Goal: Contribute content

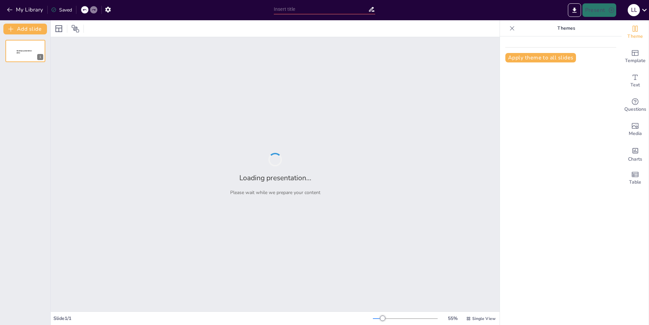
type input "Explorando el Mundo de los Animales Extintos"
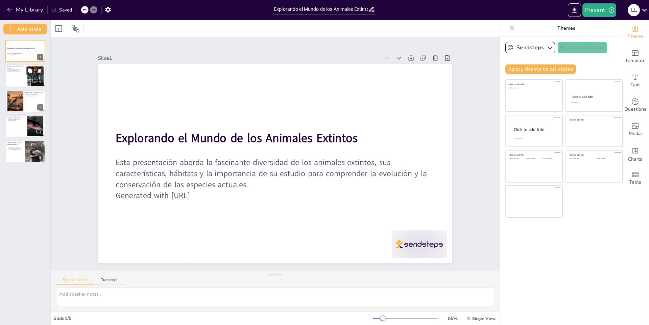
click at [34, 81] on div at bounding box center [35, 76] width 23 height 21
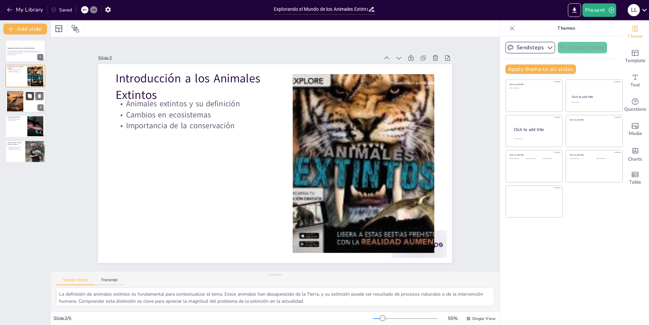
click at [33, 96] on button at bounding box center [30, 96] width 8 height 8
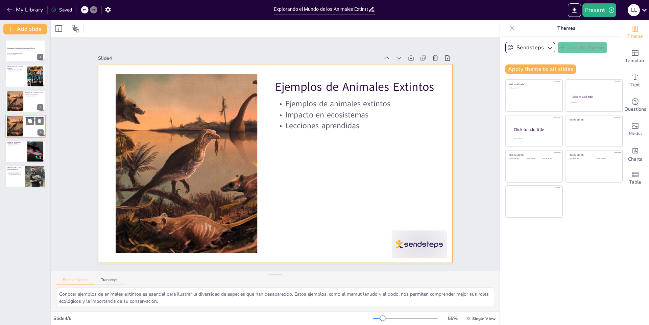
click at [37, 129] on div at bounding box center [25, 126] width 41 height 23
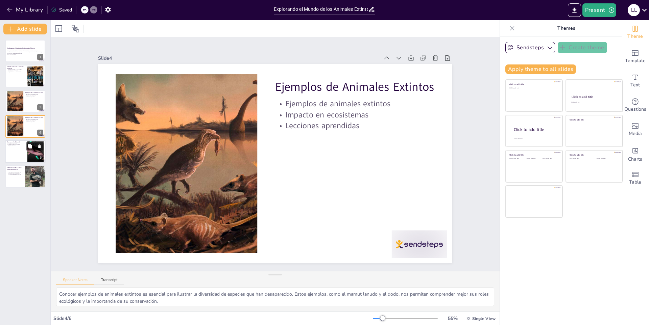
click at [38, 159] on div "5" at bounding box center [41, 158] width 6 height 6
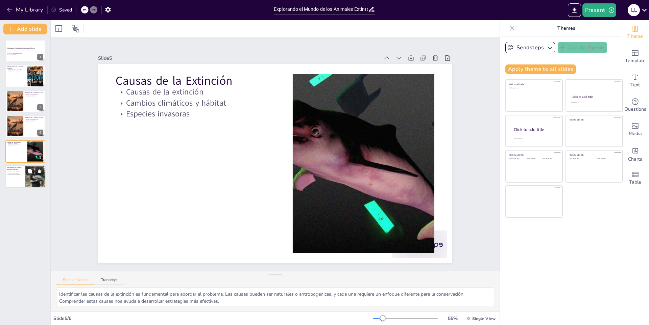
click at [33, 178] on div at bounding box center [35, 176] width 20 height 27
type textarea "La información sobre biodiversidad que se obtiene al estudiar animales extintos…"
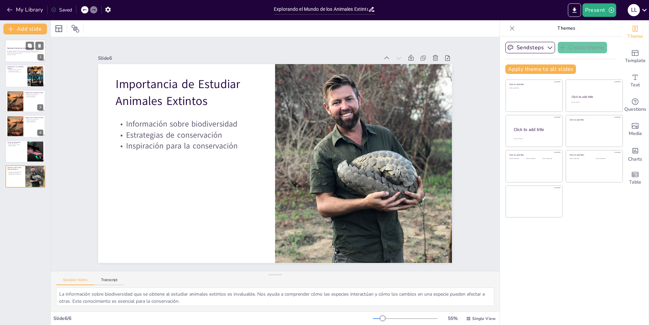
click at [19, 49] on strong "Explorando el Mundo de los Animales Extintos" at bounding box center [21, 48] width 28 height 2
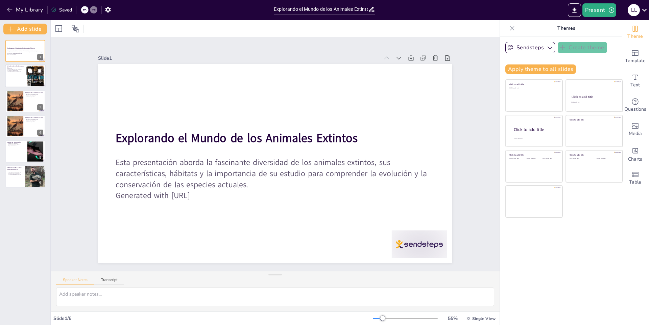
click at [18, 76] on div at bounding box center [25, 76] width 41 height 23
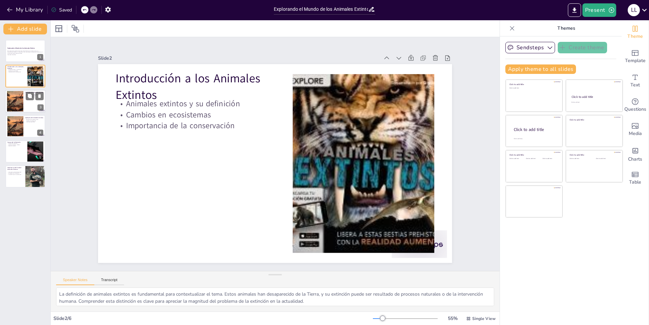
click at [17, 103] on div at bounding box center [15, 101] width 31 height 21
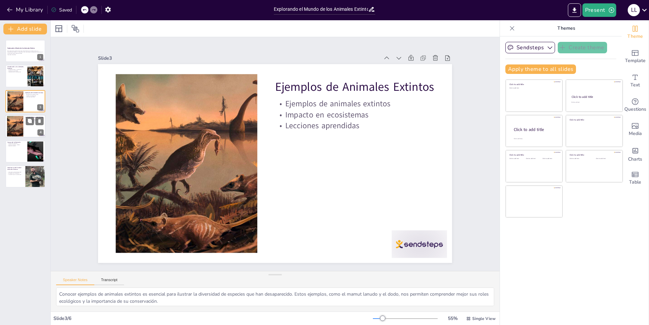
click at [13, 126] on div at bounding box center [15, 126] width 31 height 21
click at [14, 150] on div at bounding box center [25, 151] width 41 height 23
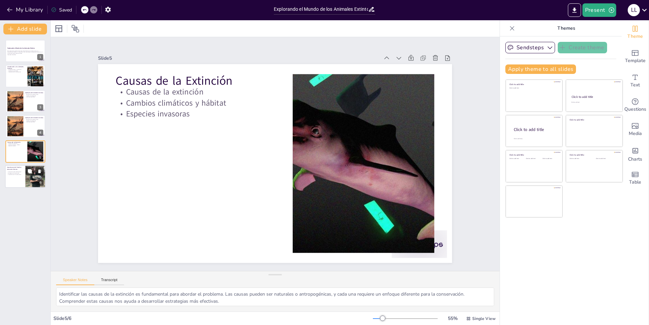
click at [21, 165] on div "Importancia de Estudiar Animales Extintos Información sobre biodiversidad Estra…" at bounding box center [25, 165] width 41 height 0
type textarea "La información sobre biodiversidad que se obtiene al estudiar animales extintos…"
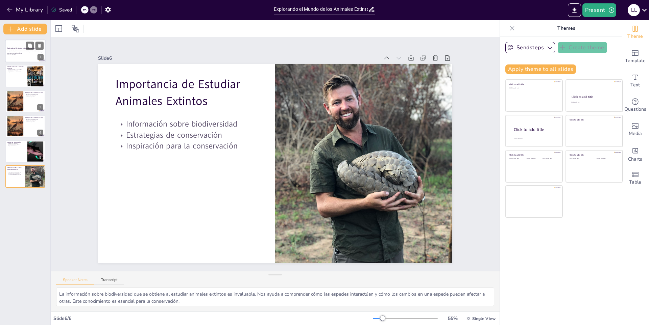
click at [25, 58] on div at bounding box center [25, 51] width 41 height 23
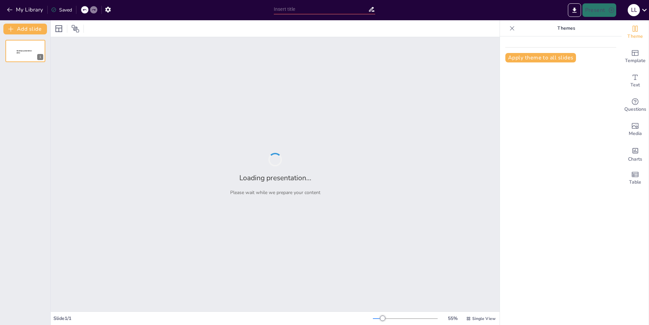
type input "Exploring [GEOGRAPHIC_DATA]: A Comprehensive PDF Guide"
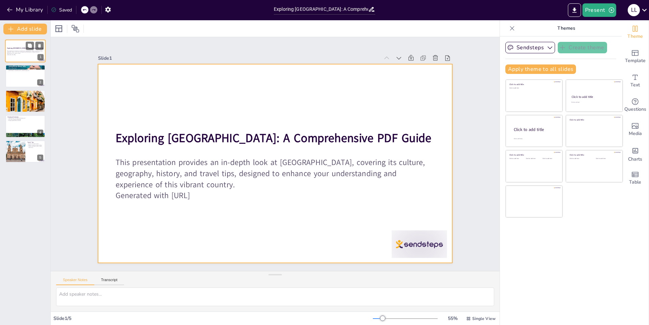
click at [21, 42] on div at bounding box center [25, 51] width 41 height 23
